Goal: Communication & Community: Answer question/provide support

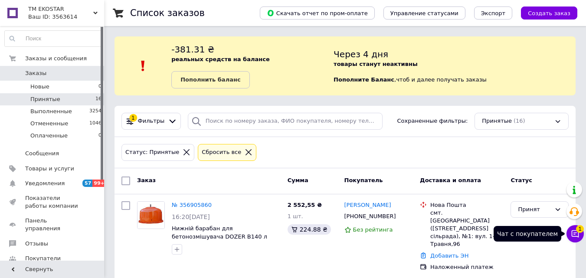
click at [574, 235] on icon at bounding box center [575, 233] width 9 height 9
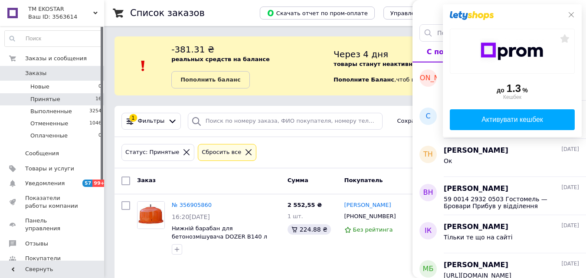
click at [571, 13] on icon at bounding box center [571, 14] width 7 height 7
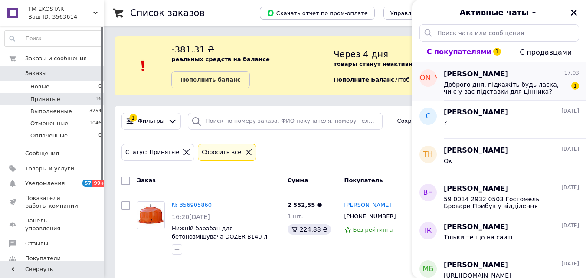
click at [486, 88] on span "Доброго дня, підкажіть будь ласка, чи є у вас підставки для цінника?" at bounding box center [505, 88] width 123 height 14
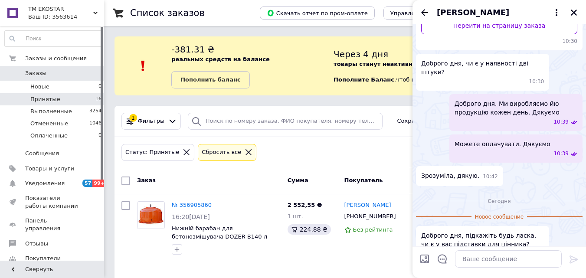
scroll to position [127, 0]
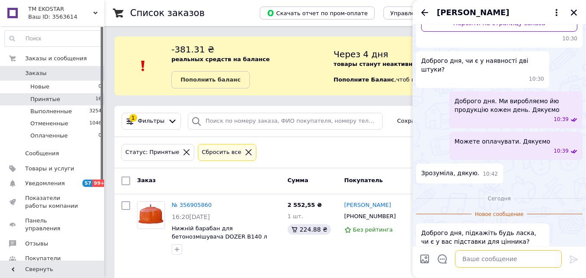
click at [481, 258] on textarea at bounding box center [508, 258] width 107 height 17
type textarea "Доброго дня. Так"
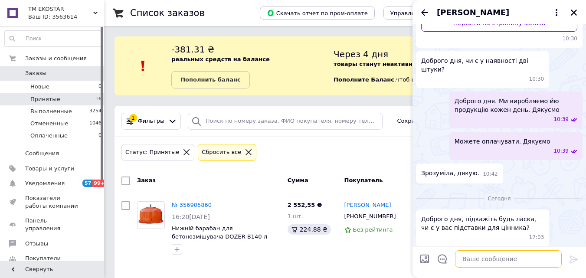
scroll to position [136, 0]
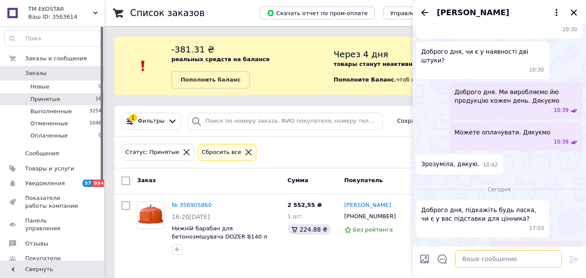
click at [486, 255] on textarea at bounding box center [508, 258] width 107 height 17
paste textarea "[URL][DOMAIN_NAME]"
type textarea "[URL][DOMAIN_NAME]"
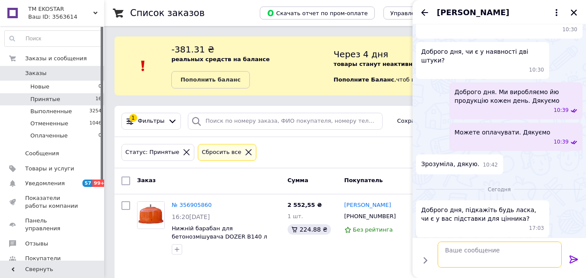
scroll to position [284, 0]
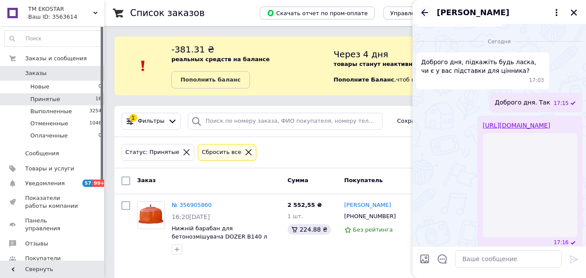
click at [423, 11] on icon "Назад" at bounding box center [424, 12] width 7 height 7
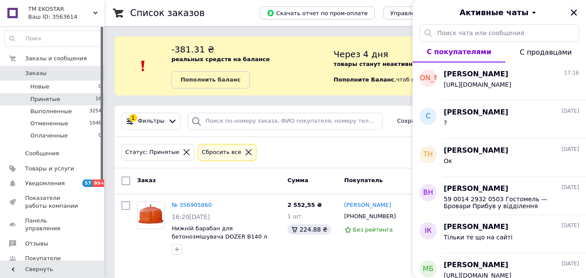
click at [572, 10] on icon "Закрыть" at bounding box center [574, 13] width 6 height 6
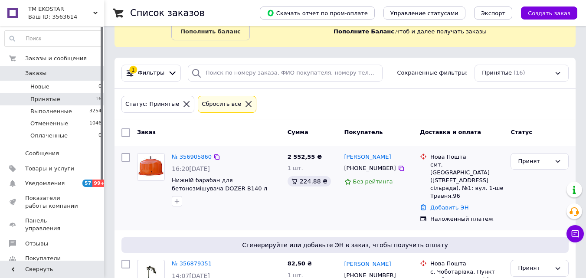
scroll to position [87, 0]
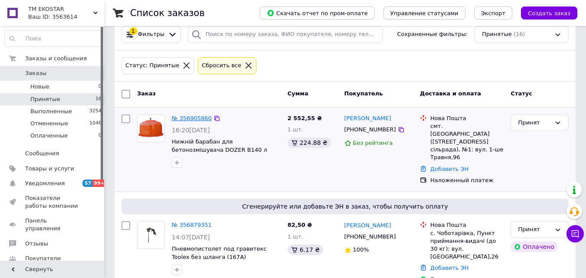
click at [190, 118] on link "№ 356905860" at bounding box center [192, 118] width 40 height 7
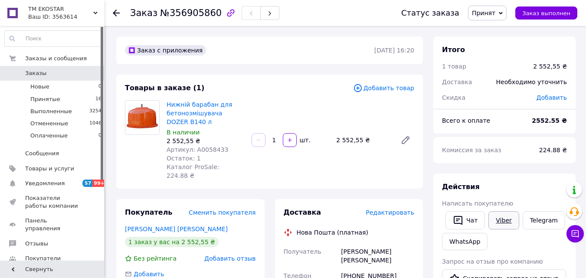
click at [513, 213] on link "Viber" at bounding box center [503, 220] width 30 height 18
click at [63, 108] on span "Выполненные" at bounding box center [51, 112] width 42 height 8
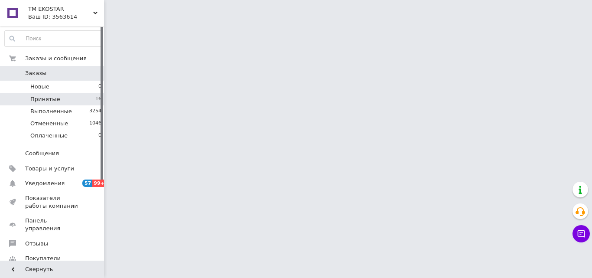
click at [62, 101] on li "Принятые 16" at bounding box center [53, 99] width 107 height 12
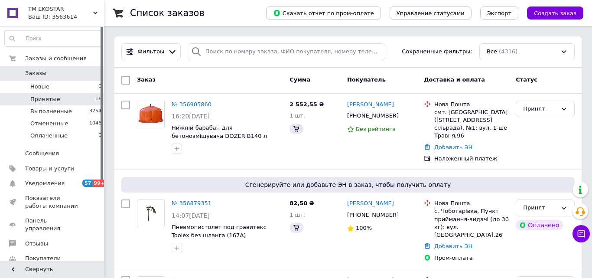
click at [86, 97] on li "Принятые 16" at bounding box center [53, 99] width 107 height 12
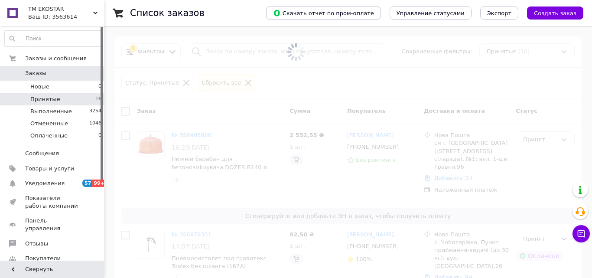
click at [86, 97] on li "Принятые 16" at bounding box center [53, 99] width 107 height 12
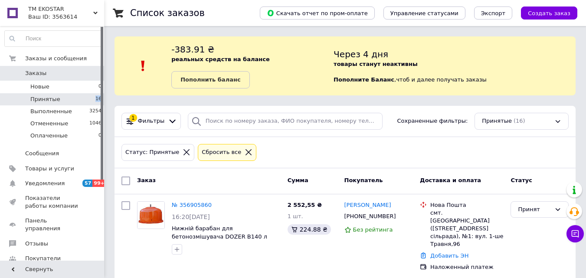
click at [86, 100] on li "Принятые 16" at bounding box center [53, 99] width 107 height 12
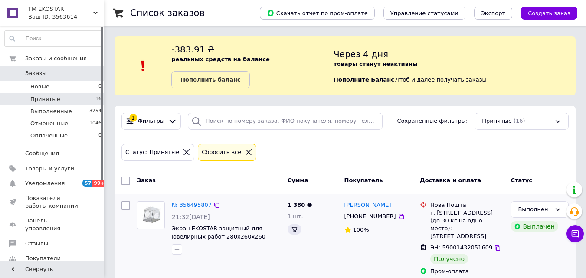
scroll to position [43, 0]
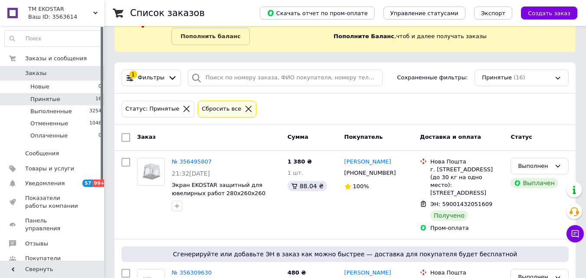
click at [79, 99] on li "Принятые 16" at bounding box center [53, 99] width 107 height 12
click at [42, 95] on span "Принятые" at bounding box center [45, 99] width 30 height 8
